Goal: Information Seeking & Learning: Learn about a topic

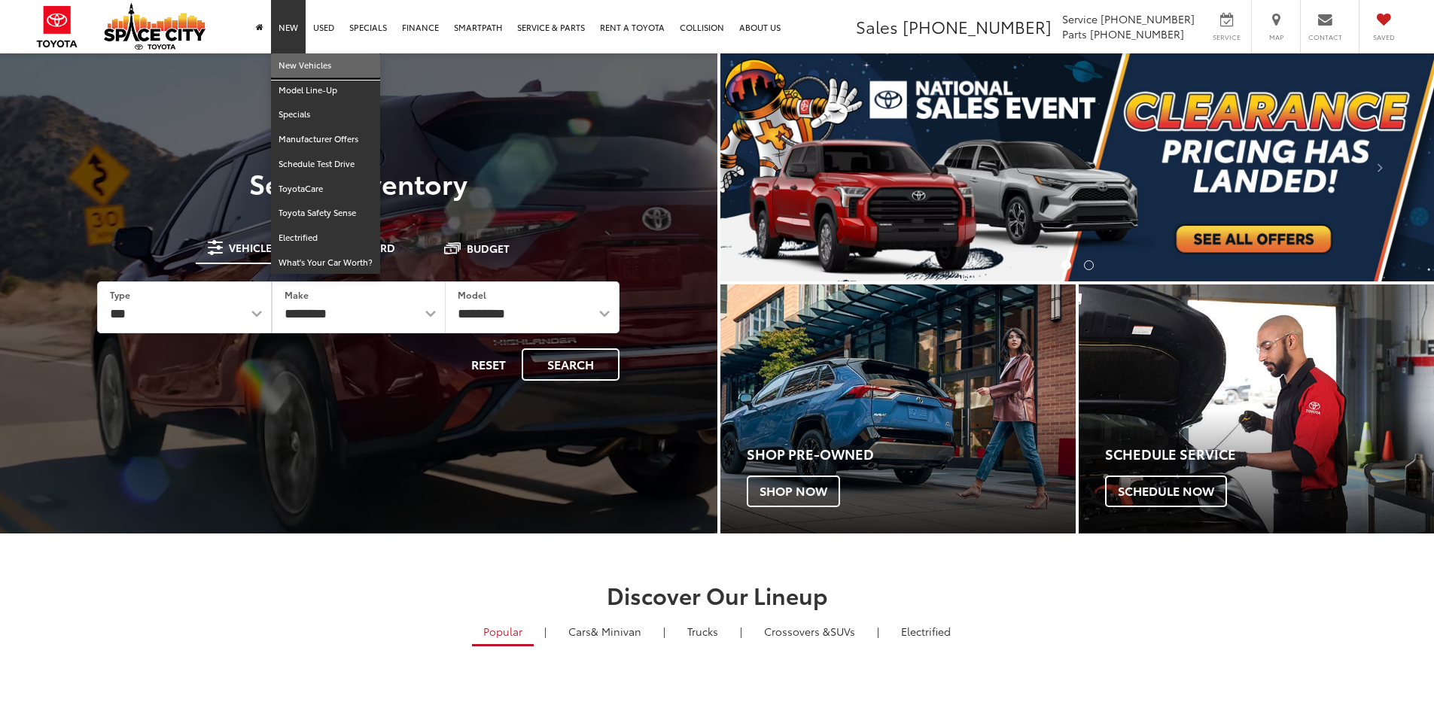
click at [315, 72] on link "New Vehicles" at bounding box center [325, 65] width 109 height 25
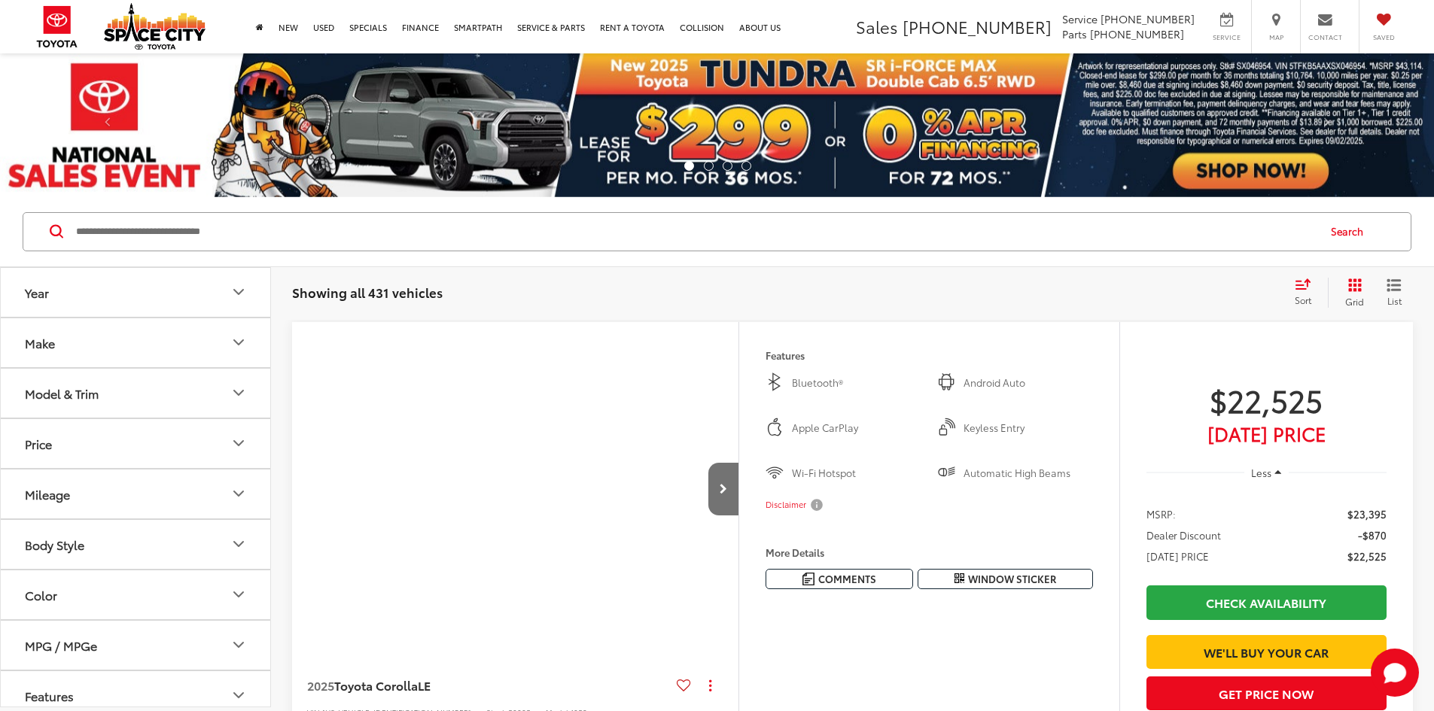
click at [197, 381] on button "Model & Trim" at bounding box center [136, 393] width 271 height 49
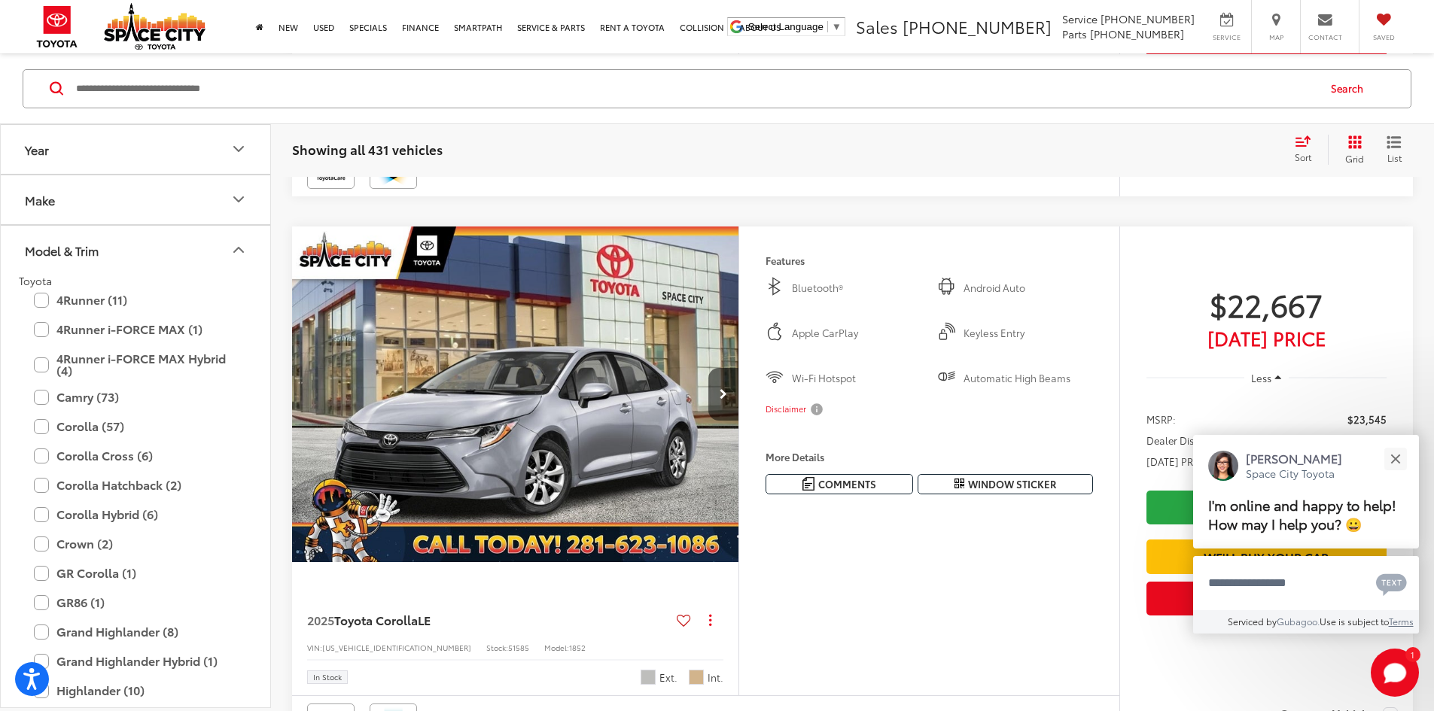
scroll to position [749, 0]
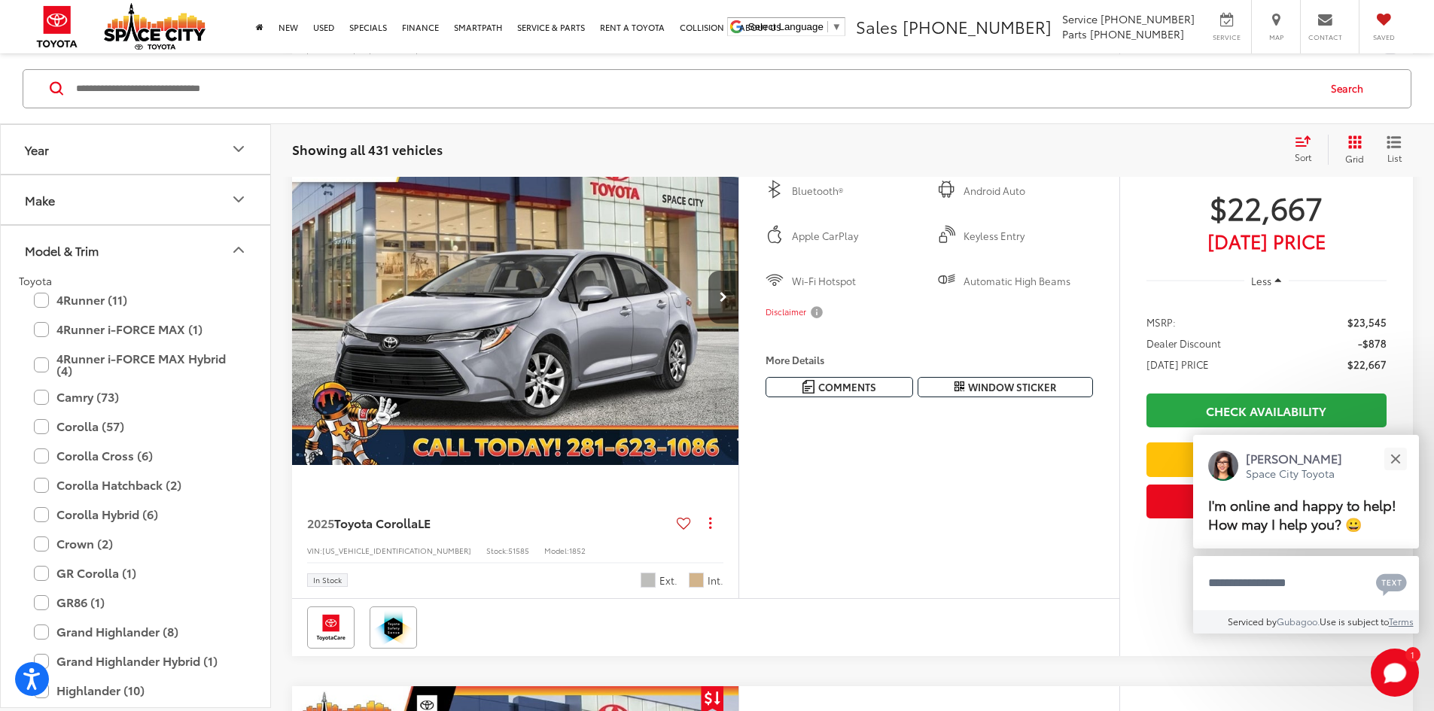
drag, startPoint x: 1439, startPoint y: 38, endPoint x: 1440, endPoint y: 96, distance: 58.0
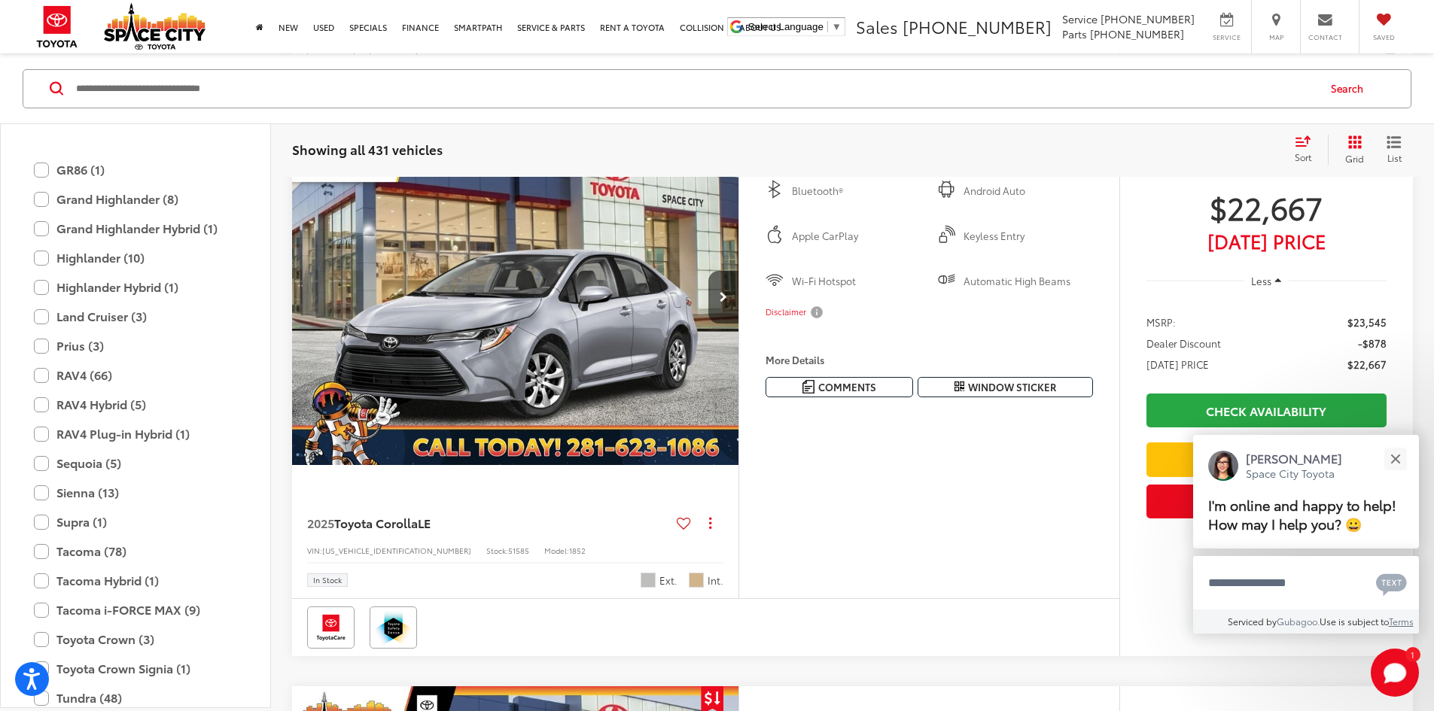
scroll to position [400, 0]
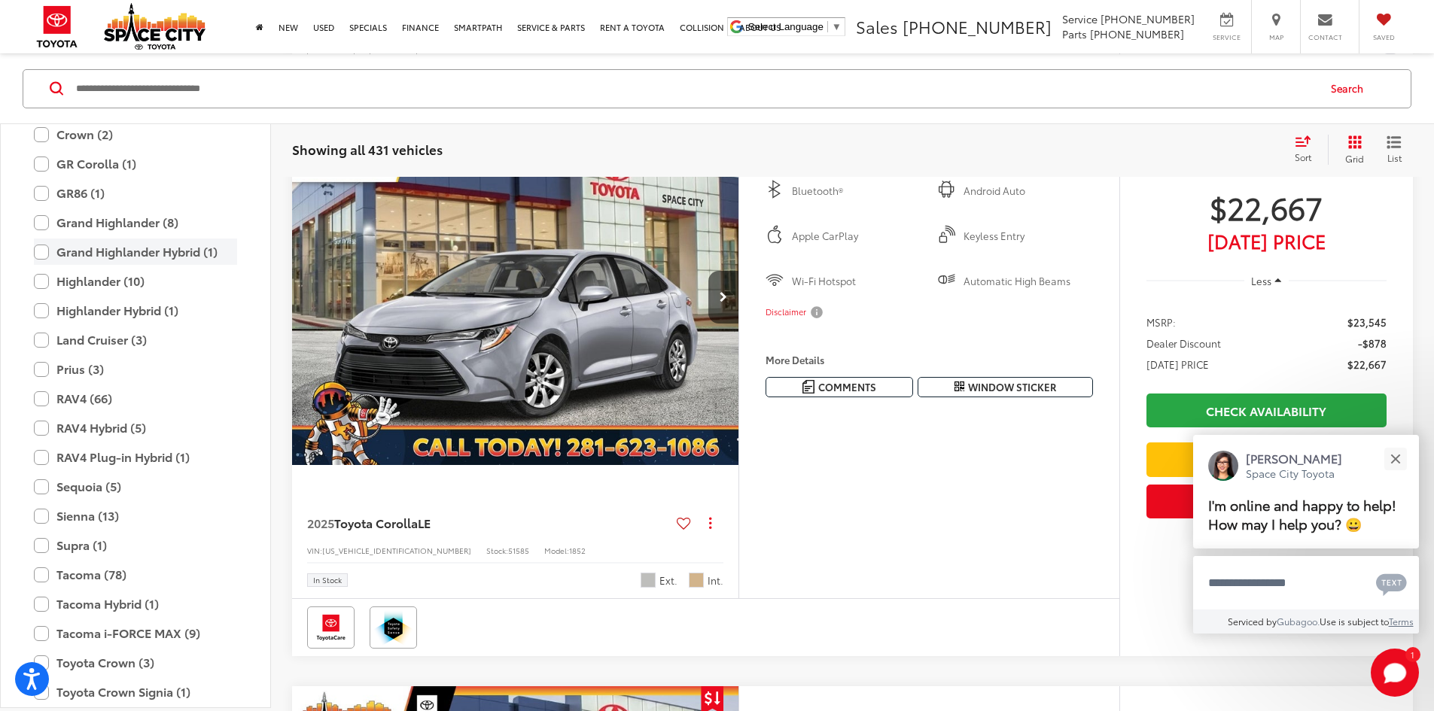
click at [182, 259] on label "Grand Highlander Hybrid (1)" at bounding box center [135, 252] width 203 height 26
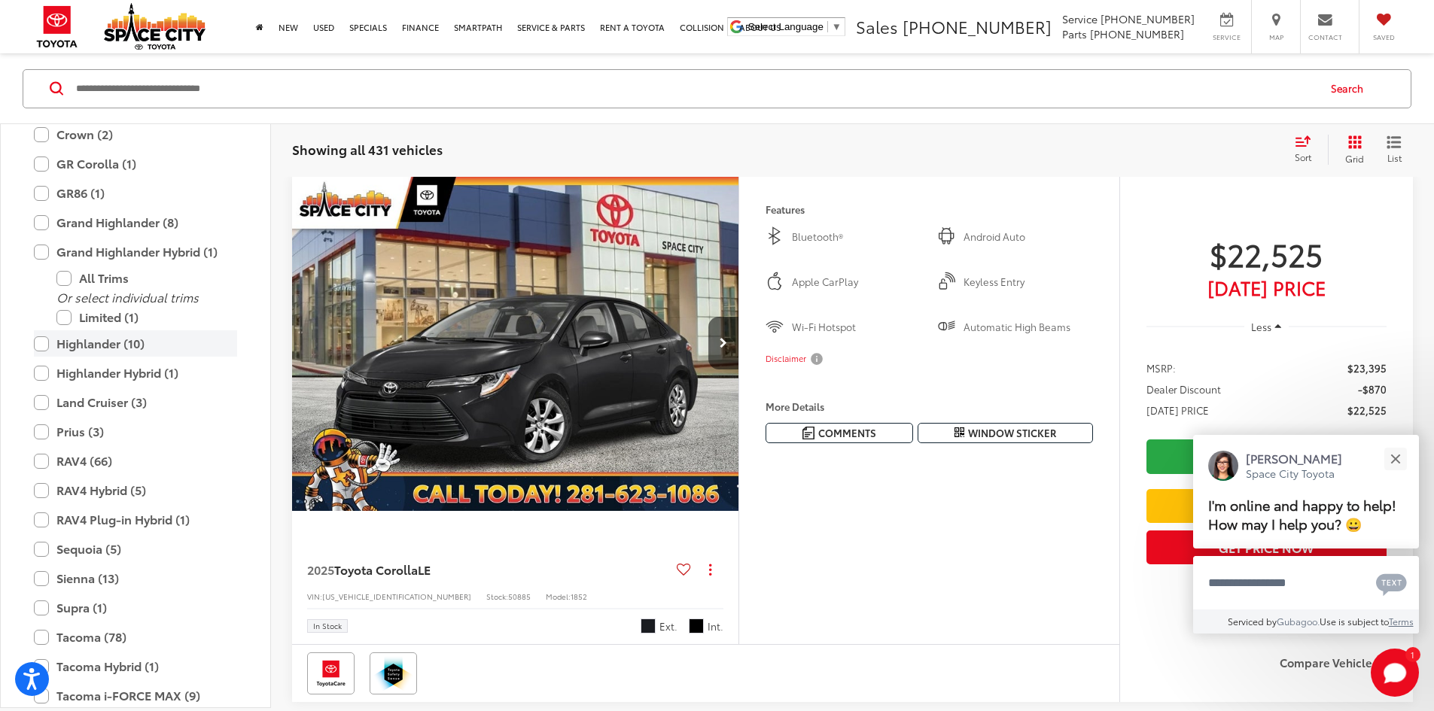
scroll to position [144, 0]
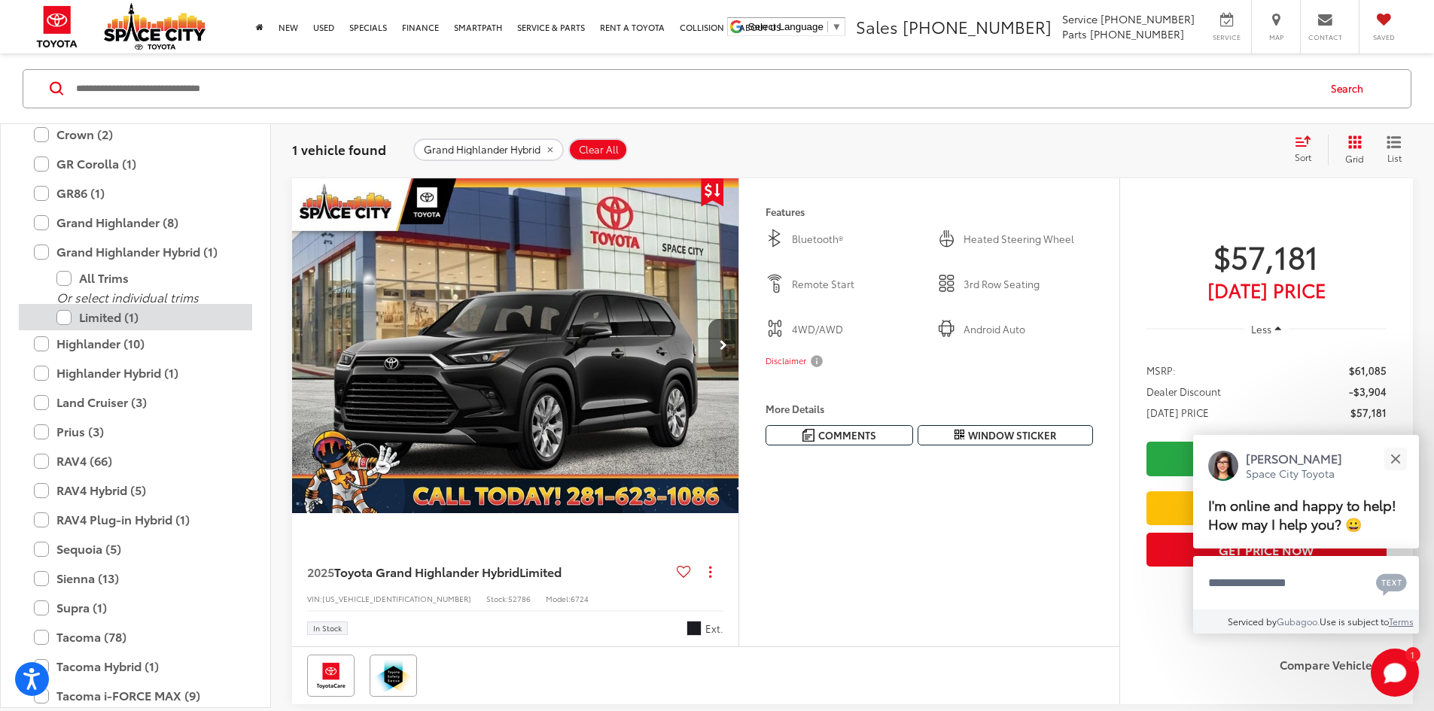
click at [104, 312] on label "Limited (1)" at bounding box center [146, 317] width 181 height 26
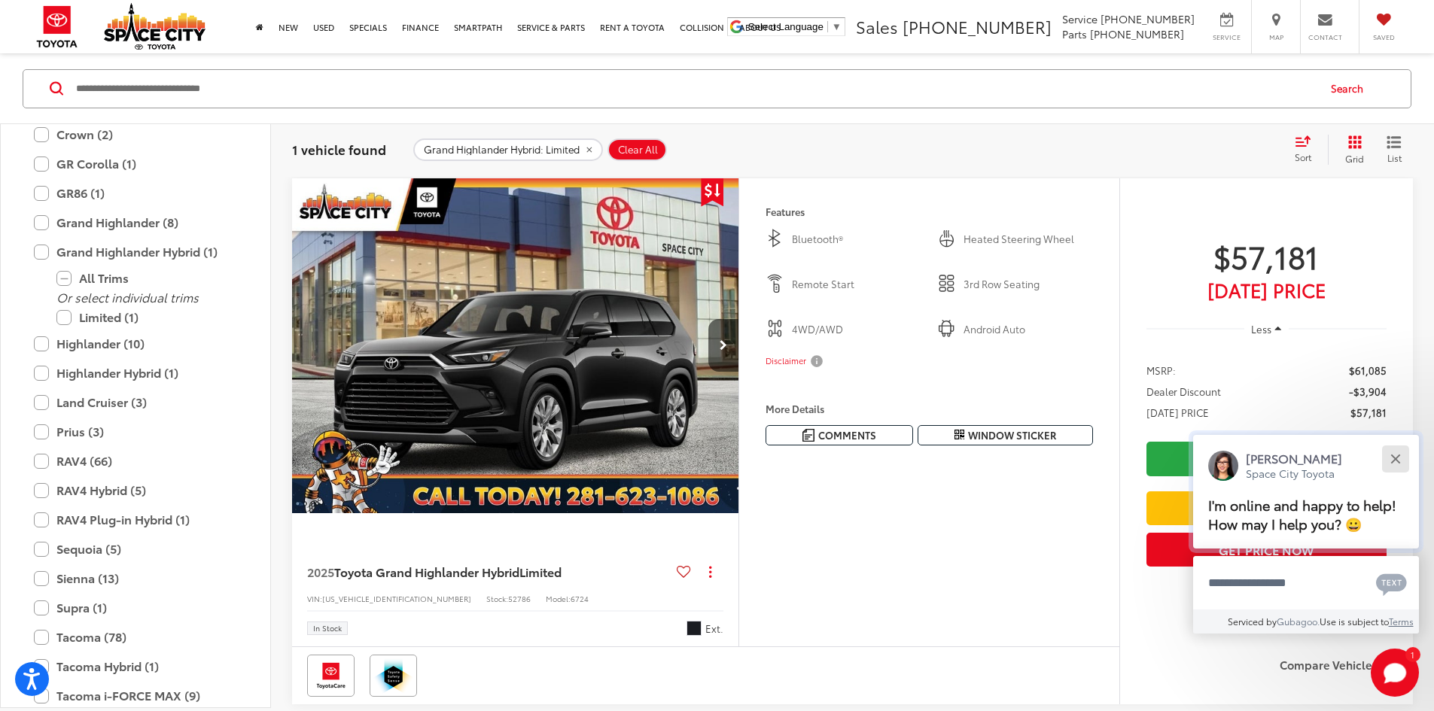
click at [1394, 464] on button "Close" at bounding box center [1395, 459] width 32 height 32
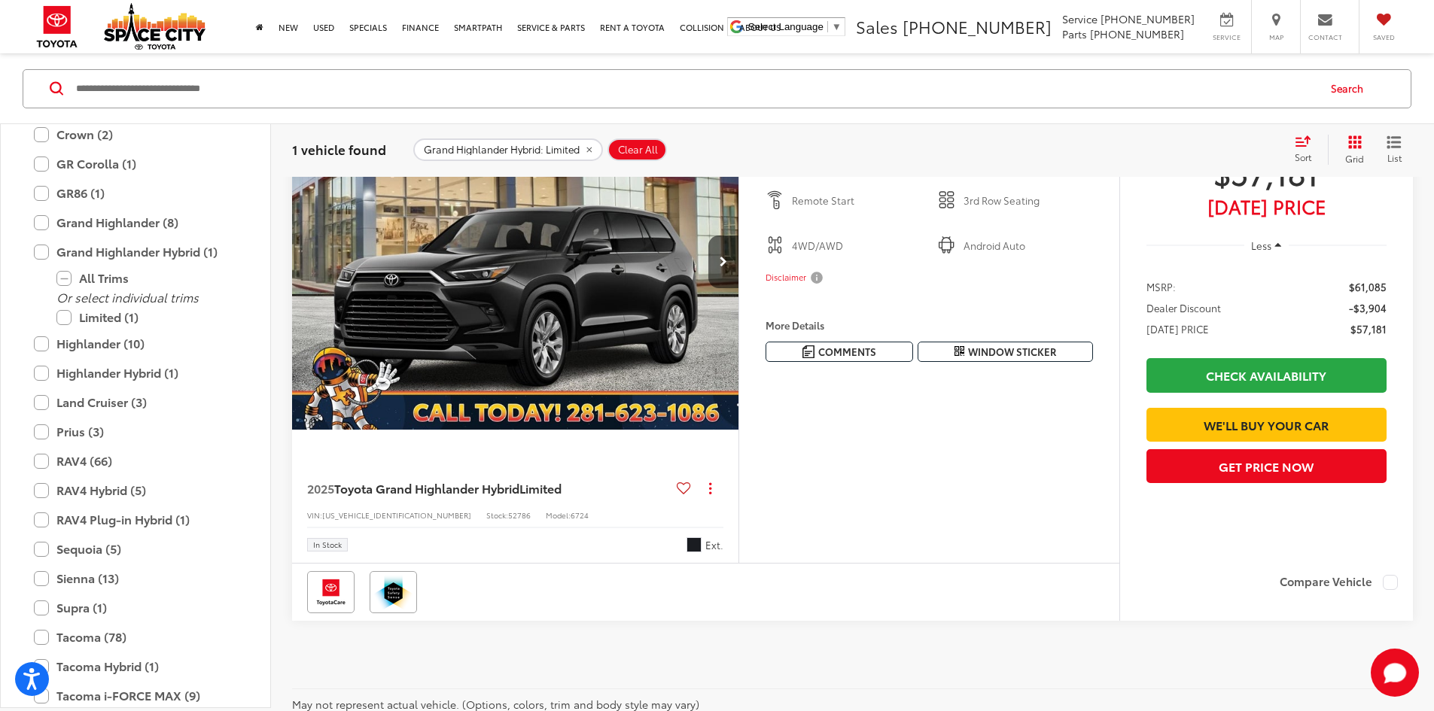
scroll to position [243, 0]
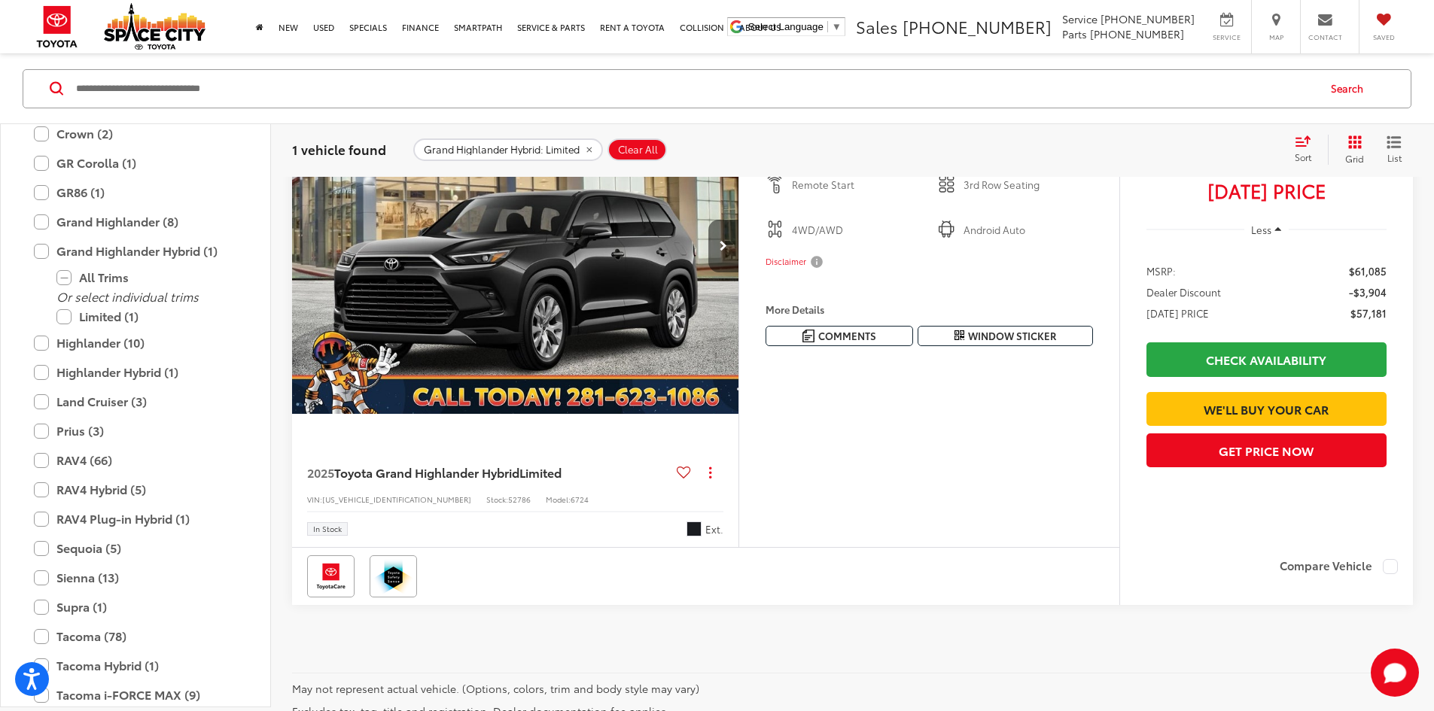
click at [739, 273] on button "Next image" at bounding box center [723, 246] width 30 height 53
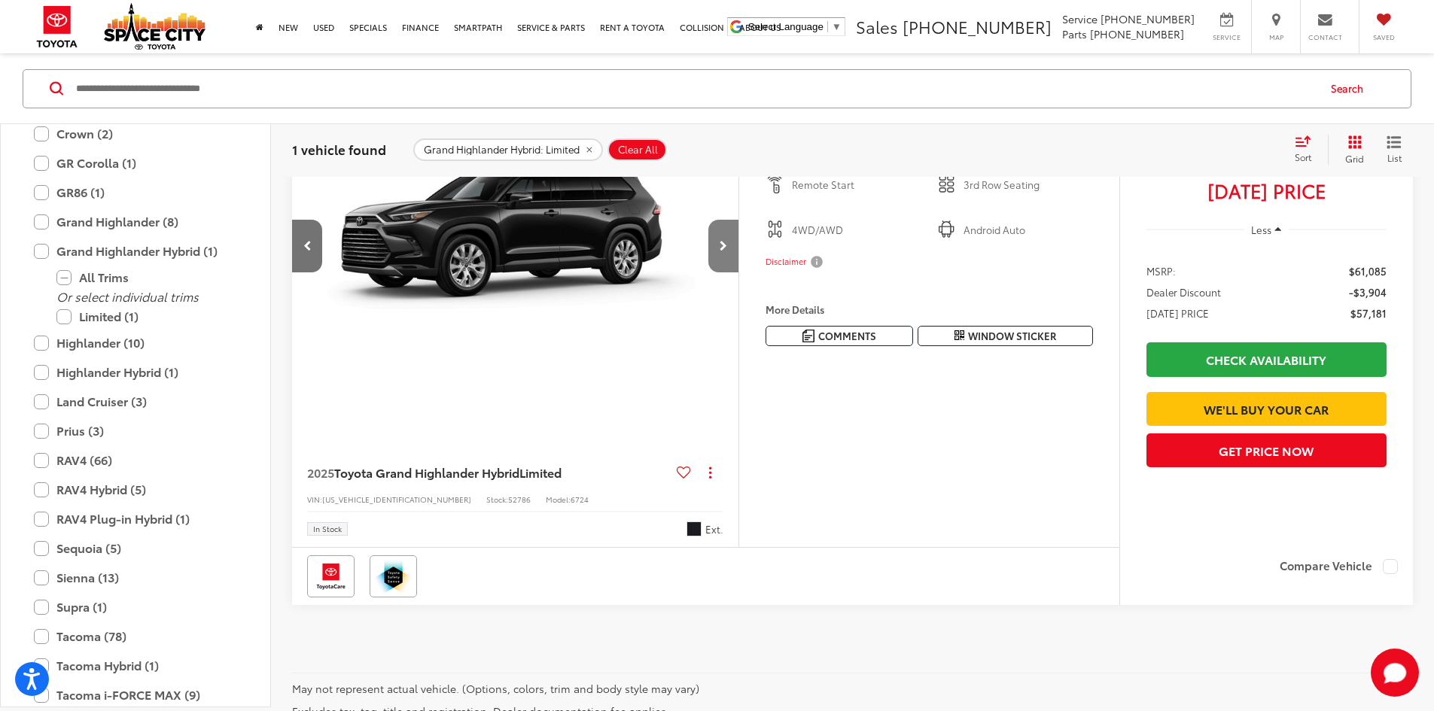
click at [739, 273] on button "Next image" at bounding box center [723, 246] width 30 height 53
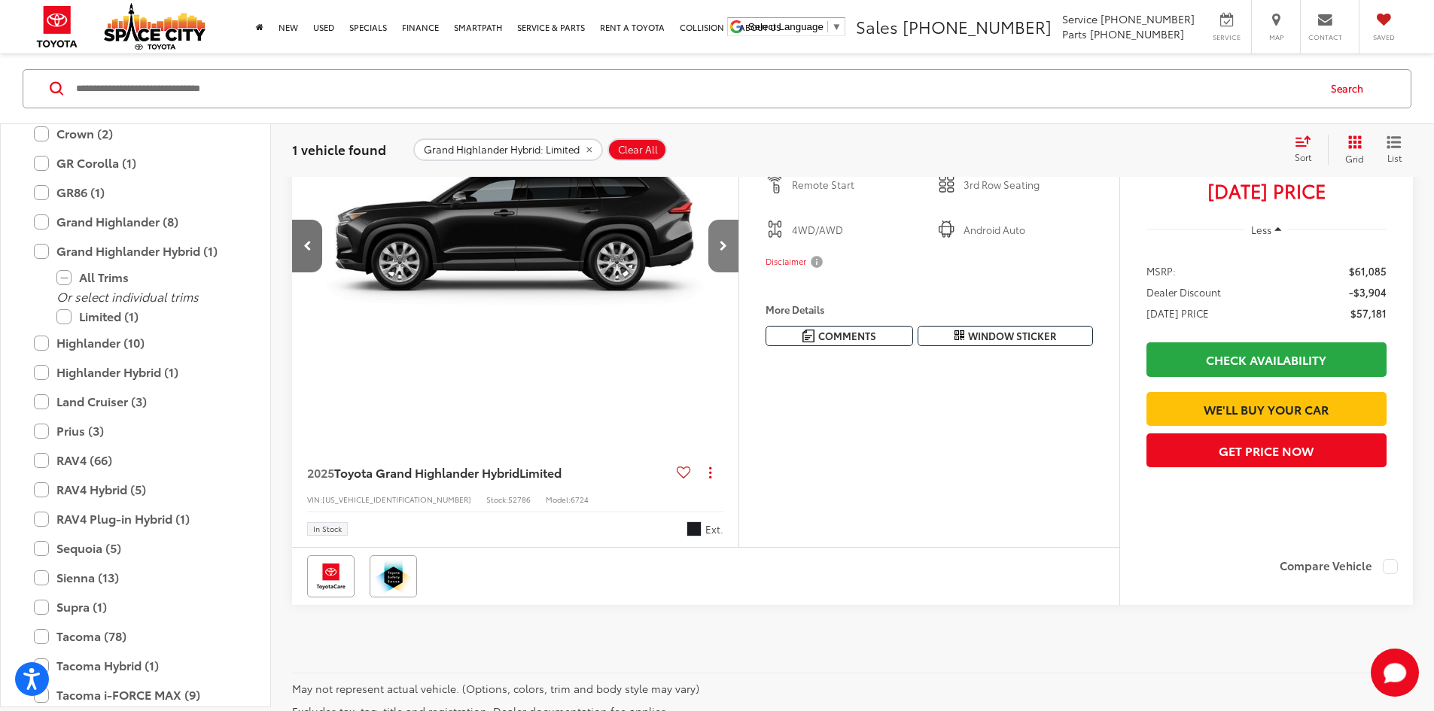
click at [739, 273] on button "Next image" at bounding box center [723, 246] width 30 height 53
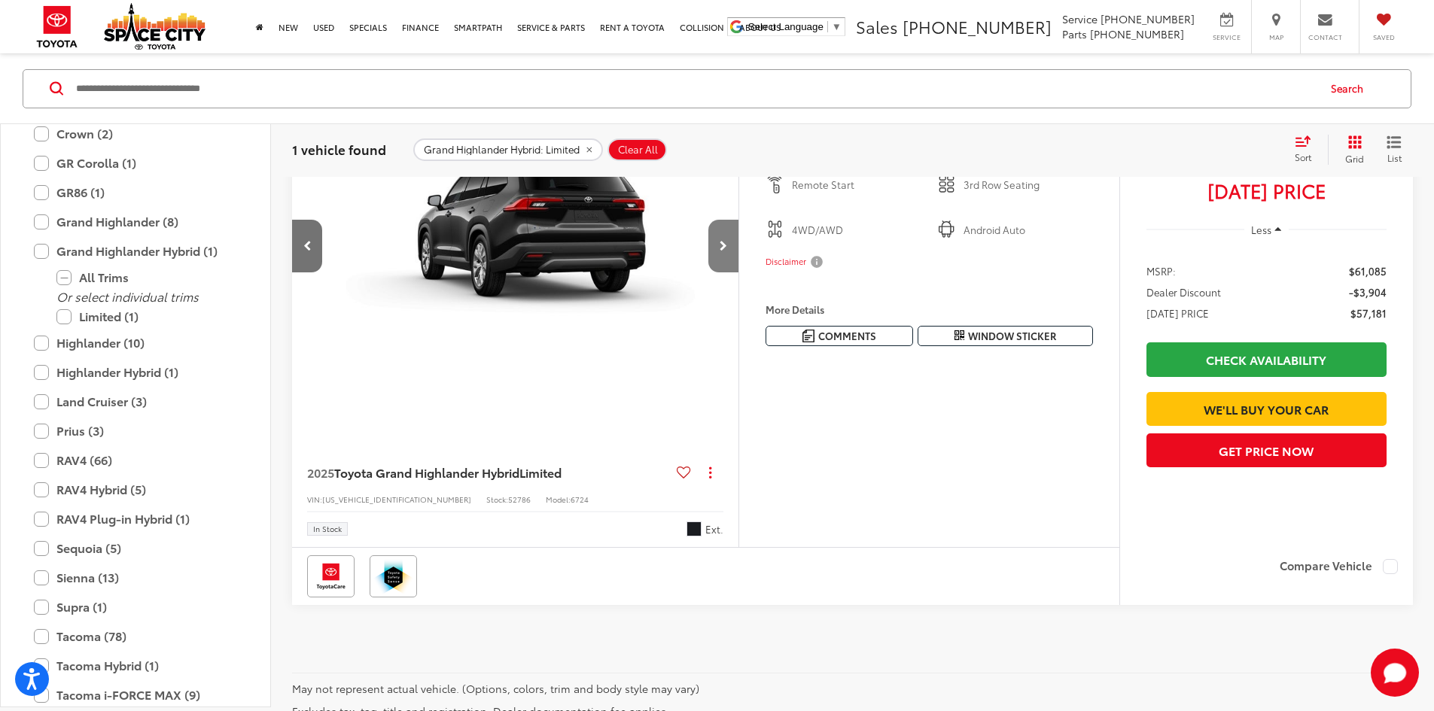
click at [739, 273] on button "Next image" at bounding box center [723, 246] width 30 height 53
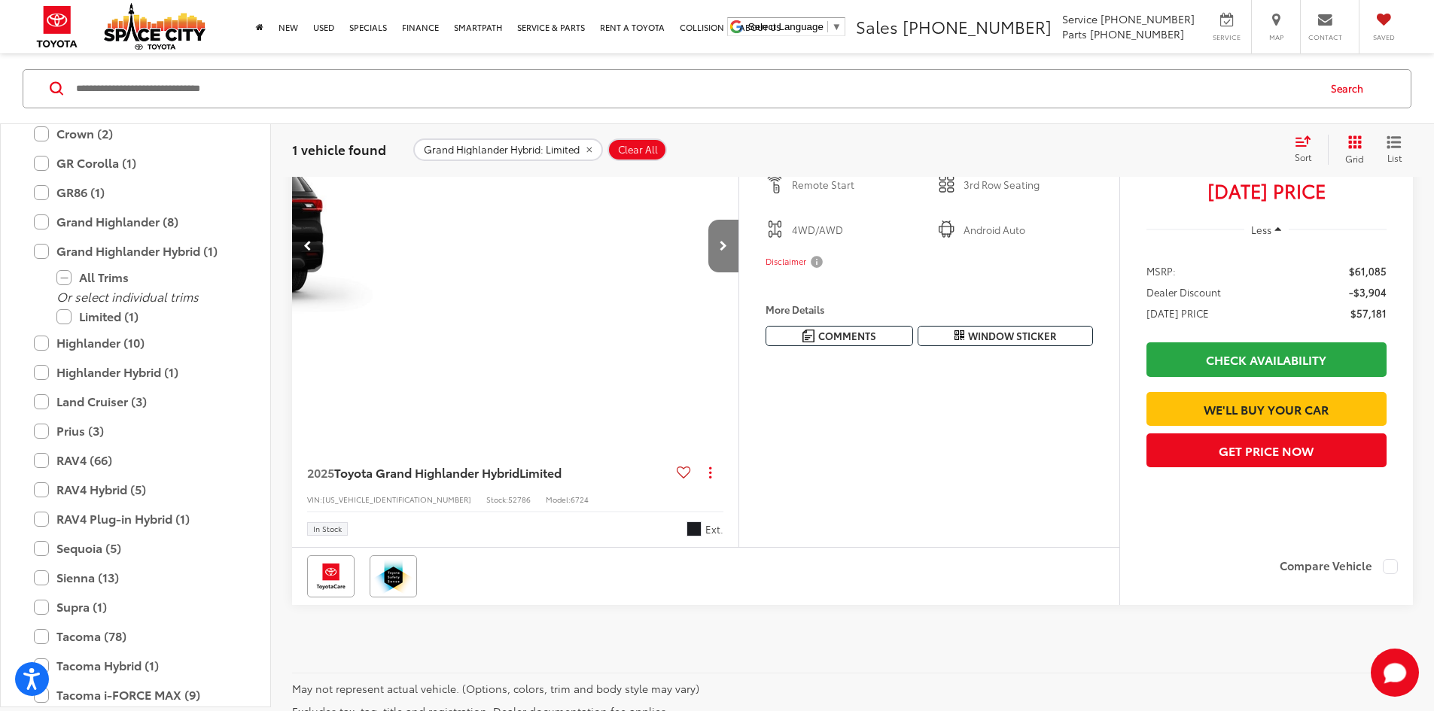
click at [739, 273] on button "Next image" at bounding box center [723, 246] width 30 height 53
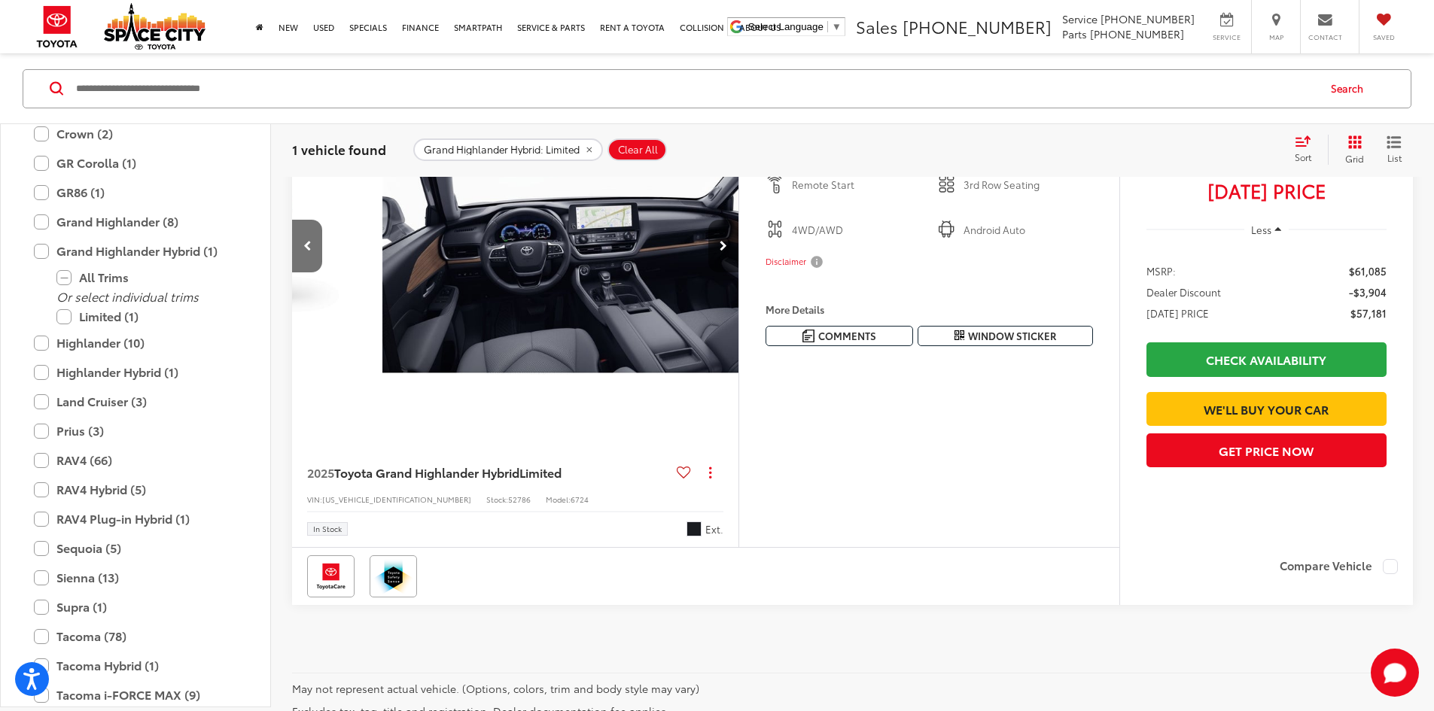
click at [739, 273] on button "Next image" at bounding box center [723, 246] width 30 height 53
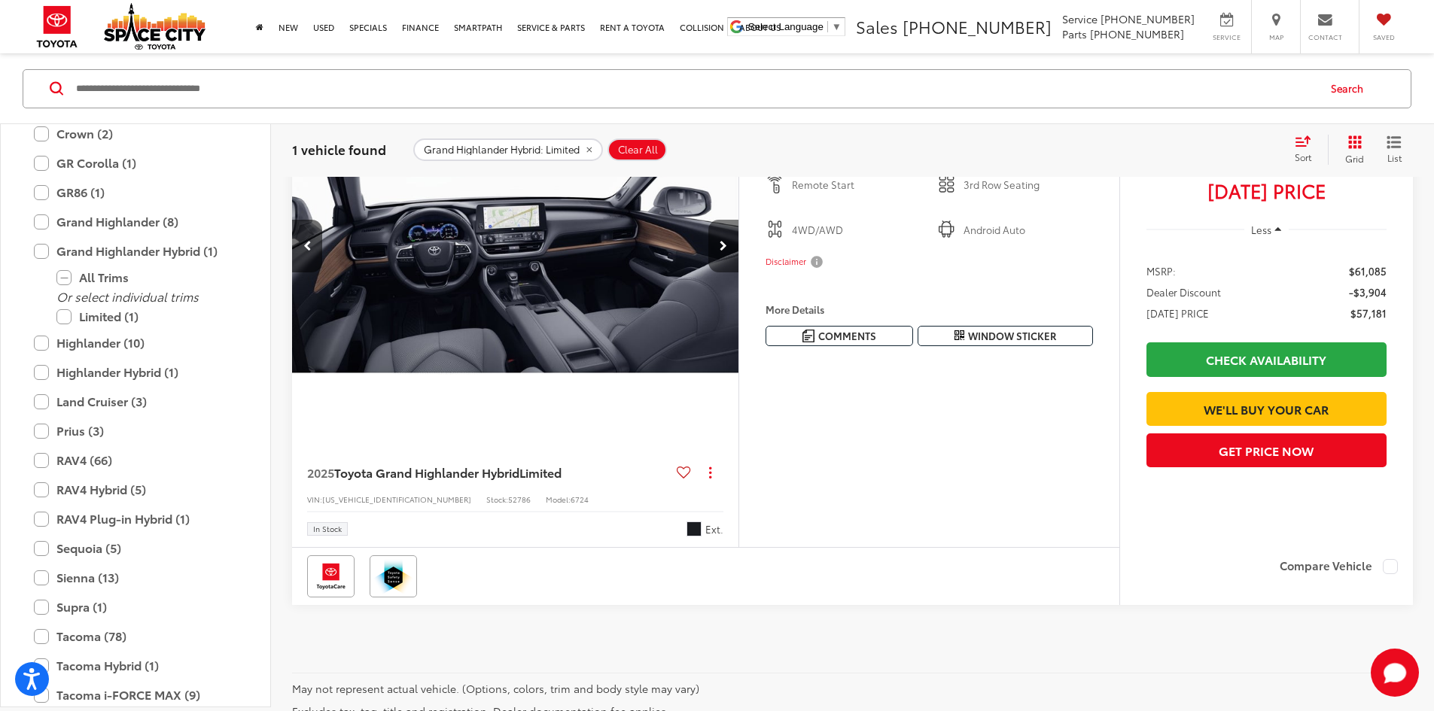
scroll to position [0, 1880]
click at [739, 309] on img "2025 Toyota Grand Highlander Hybrid Limited 4" at bounding box center [514, 247] width 449 height 337
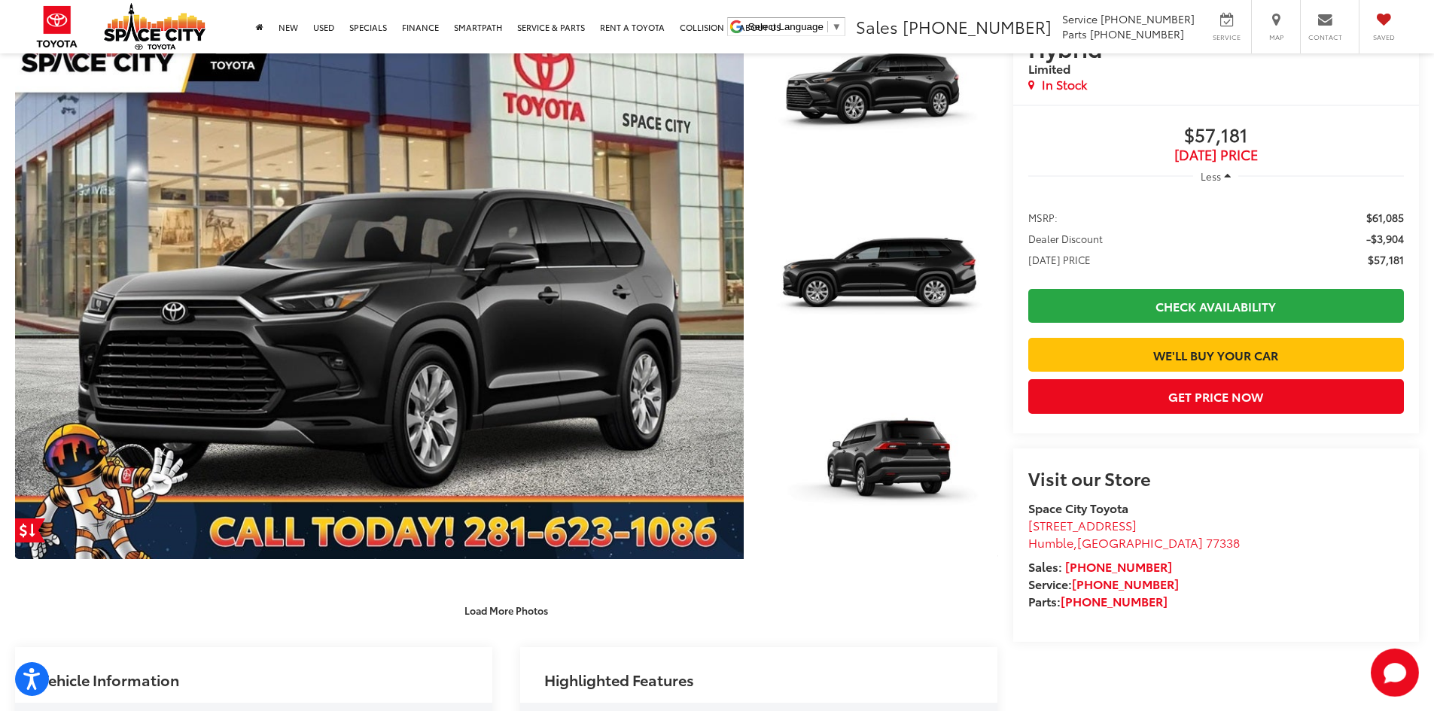
scroll to position [212, 0]
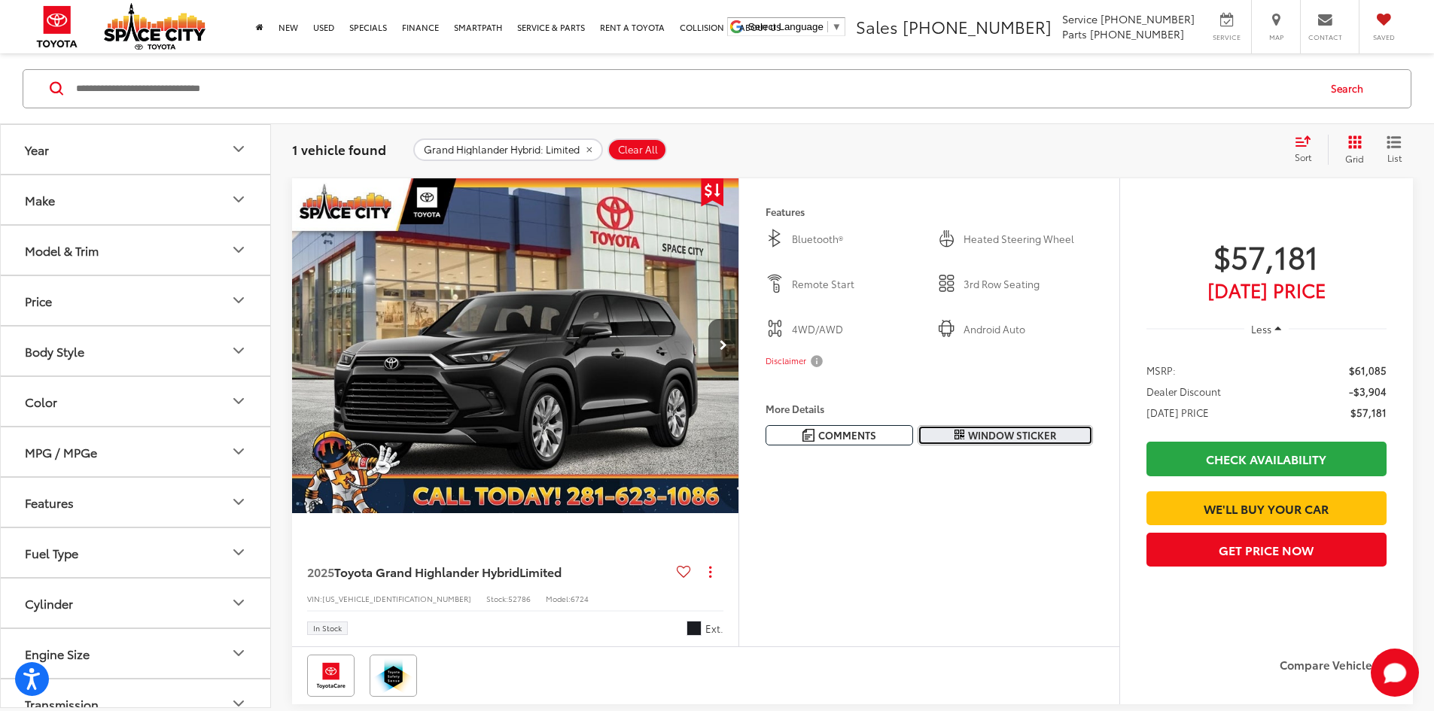
click at [1010, 443] on span "Window Sticker" at bounding box center [1012, 435] width 88 height 14
drag, startPoint x: 48, startPoint y: 128, endPoint x: 0, endPoint y: 126, distance: 48.2
click at [0, 126] on div "Year Make Model & Trim Price ****** — ****** 55000 61000 Body Style Color MPG /…" at bounding box center [135, 415] width 271 height 584
